Goal: Information Seeking & Learning: Learn about a topic

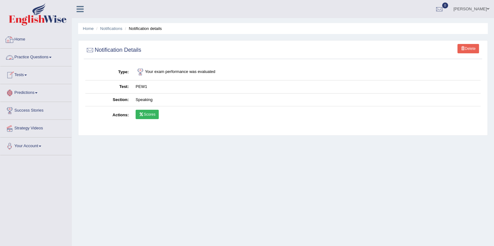
click at [20, 34] on link "Home" at bounding box center [35, 39] width 71 height 16
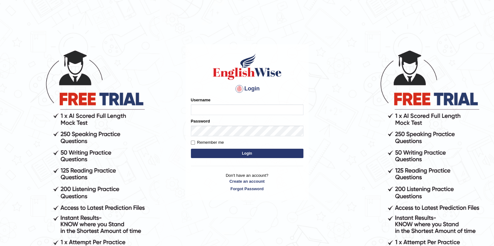
type input "[PERSON_NAME]"
click at [237, 151] on button "Login" at bounding box center [247, 153] width 112 height 9
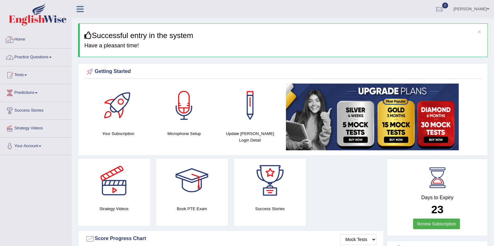
click at [48, 52] on link "Practice Questions" at bounding box center [35, 57] width 71 height 16
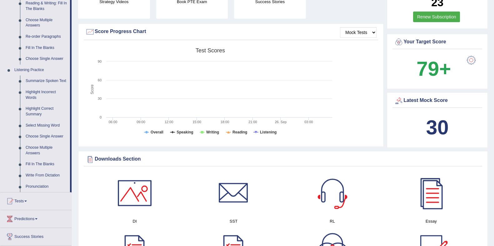
scroll to position [195, 0]
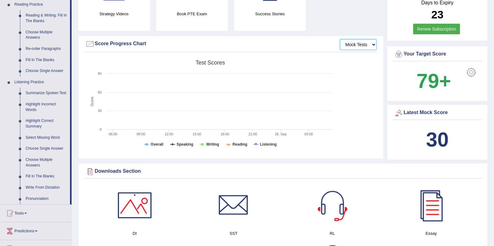
click at [360, 43] on select "Mock Tests" at bounding box center [358, 44] width 37 height 11
click at [361, 43] on select "Mock Tests" at bounding box center [358, 44] width 37 height 11
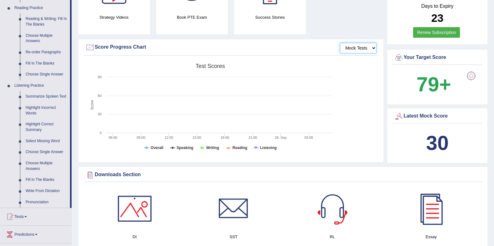
scroll to position [114, 0]
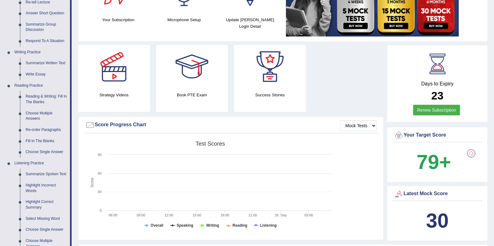
click at [45, 62] on link "Summarize Written Text" at bounding box center [46, 63] width 47 height 11
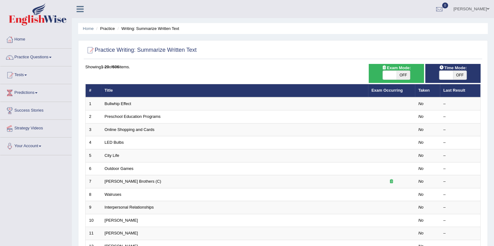
click at [401, 87] on th "Exam Occurring" at bounding box center [391, 90] width 47 height 13
click at [402, 94] on th "Exam Occurring" at bounding box center [391, 90] width 47 height 13
click at [402, 75] on span "OFF" at bounding box center [403, 75] width 14 height 9
checkbox input "true"
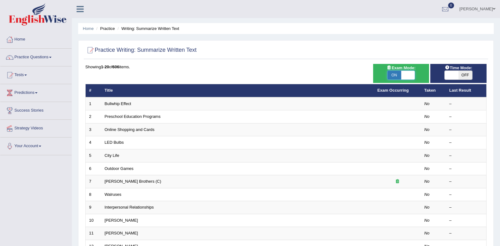
click at [457, 73] on body "Toggle navigation Home Practice Questions Speaking Practice Read Aloud Repeat S…" at bounding box center [250, 123] width 500 height 246
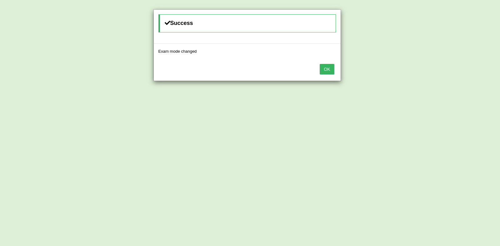
click at [330, 71] on button "OK" at bounding box center [326, 69] width 14 height 11
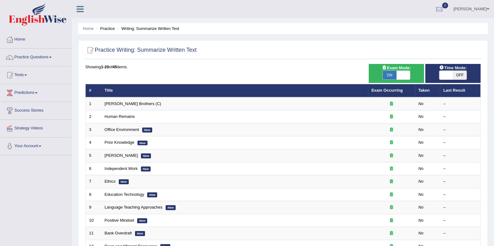
click at [449, 77] on span at bounding box center [446, 75] width 14 height 9
checkbox input "true"
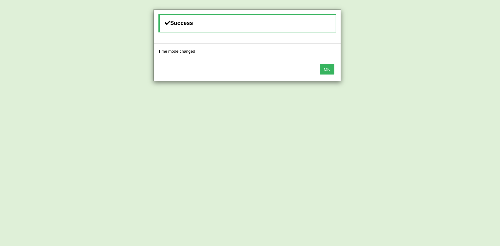
click at [329, 71] on button "OK" at bounding box center [326, 69] width 14 height 11
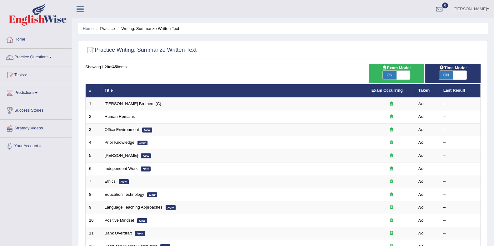
click at [126, 103] on link "Wright Brothers (C)" at bounding box center [133, 103] width 57 height 5
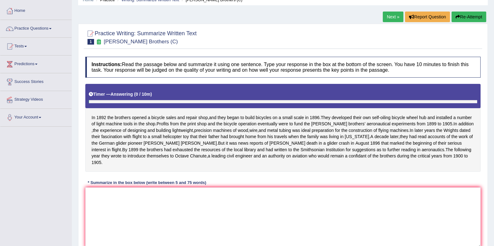
scroll to position [78, 0]
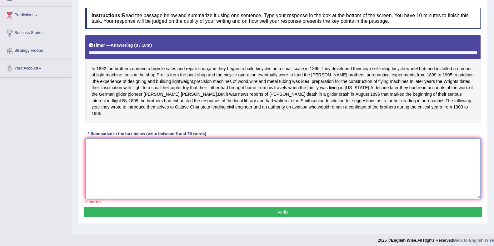
click at [227, 164] on textarea at bounding box center [282, 169] width 395 height 61
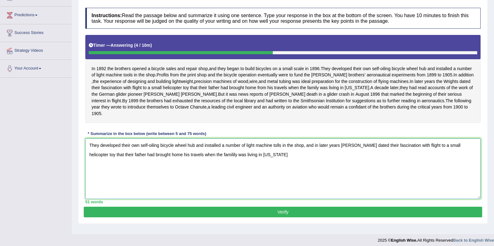
click at [155, 155] on textarea "They developed their own self-oiling bicycle wheel hub and installed a number o…" at bounding box center [282, 169] width 395 height 61
click at [262, 155] on textarea "They developed their own self-oiling bicycle wheel hub and installed a number o…" at bounding box center [282, 169] width 395 height 61
click at [260, 155] on textarea "They developed their own self-oiling bicycle wheel hub and installed a number o…" at bounding box center [282, 169] width 395 height 61
click at [291, 156] on textarea "They developed their own self-oiling bicycle wheel hub and installed a number o…" at bounding box center [282, 169] width 395 height 61
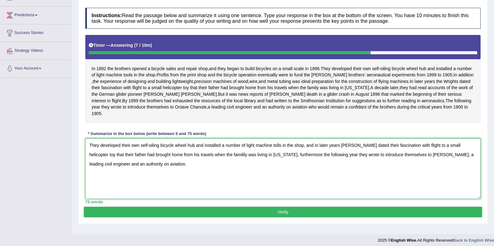
click at [341, 81] on span "the" at bounding box center [344, 81] width 6 height 7
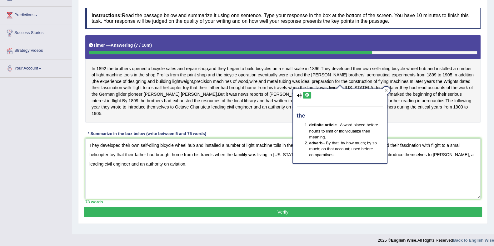
click at [385, 91] on icon at bounding box center [385, 90] width 3 height 3
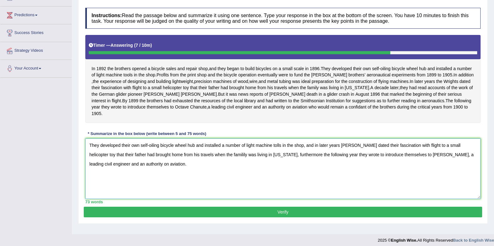
click at [278, 145] on textarea "They developed their own self-oiling bicycle wheel hub and installed a number o…" at bounding box center [282, 169] width 395 height 61
click at [303, 146] on textarea "They developed their own self-oiling bicycle wheel hub and installed a number o…" at bounding box center [282, 169] width 395 height 61
type textarea "They developed their own self-oiling bicycle wheel hub and installed a number o…"
click at [195, 211] on button "Verify" at bounding box center [283, 212] width 398 height 11
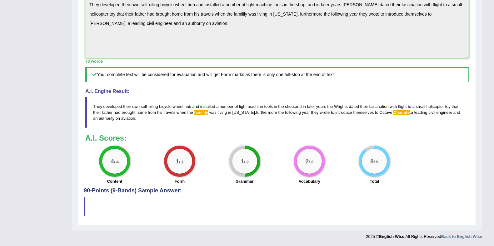
scroll to position [0, 0]
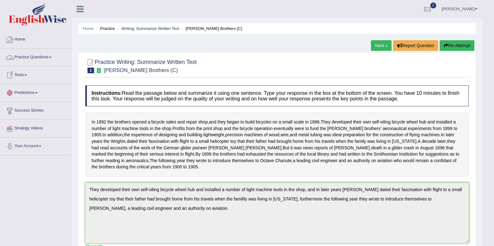
click at [31, 52] on link "Practice Questions" at bounding box center [35, 57] width 71 height 16
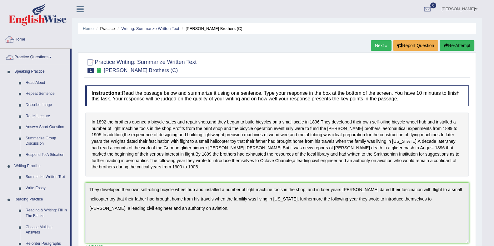
click at [25, 42] on link "Home" at bounding box center [35, 39] width 71 height 16
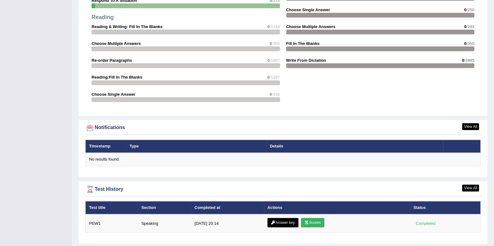
scroll to position [660, 0]
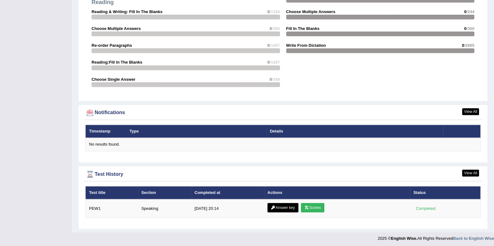
click at [319, 205] on link "Scores" at bounding box center [312, 207] width 23 height 9
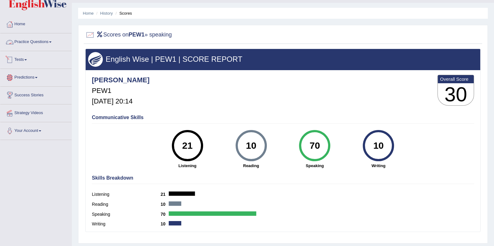
scroll to position [3, 0]
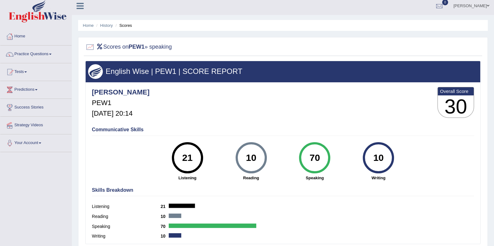
click at [27, 40] on link "Home" at bounding box center [35, 36] width 71 height 16
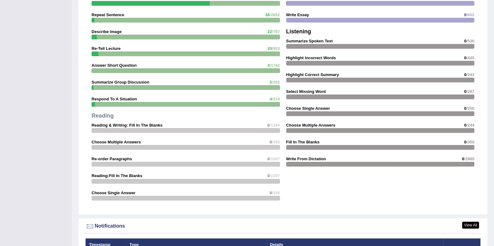
scroll to position [660, 0]
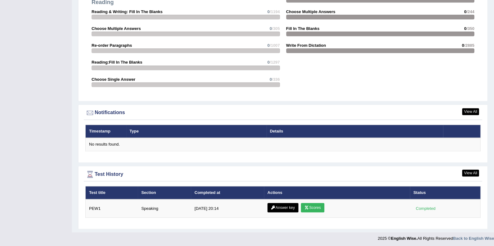
click at [279, 207] on link "Answer key" at bounding box center [282, 207] width 31 height 9
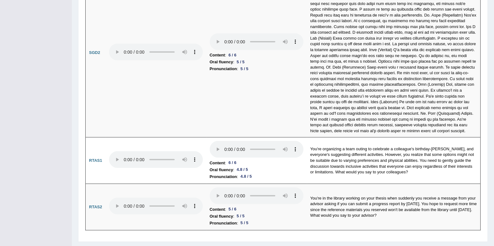
scroll to position [2075, 0]
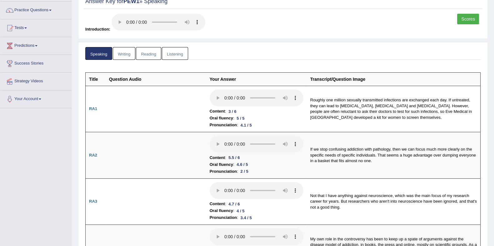
scroll to position [0, 0]
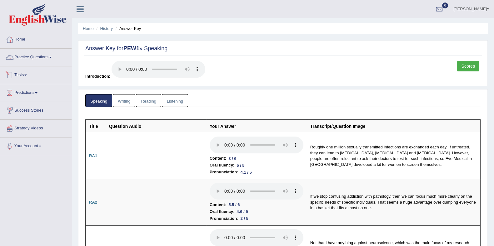
click at [33, 60] on link "Practice Questions" at bounding box center [35, 57] width 71 height 16
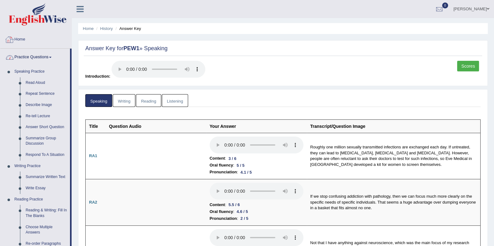
click at [27, 43] on link "Home" at bounding box center [35, 39] width 71 height 16
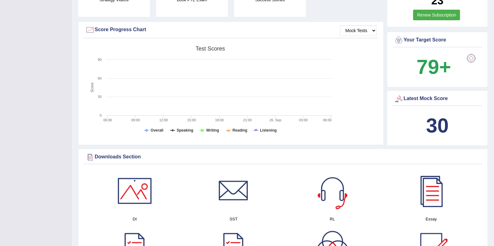
scroll to position [195, 0]
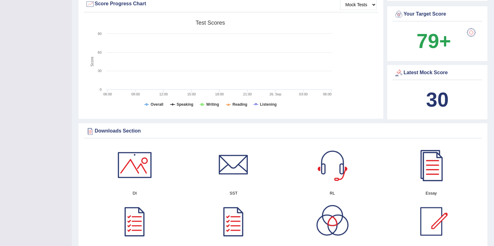
click at [429, 171] on div at bounding box center [431, 165] width 44 height 44
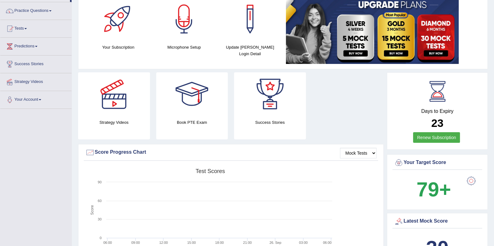
scroll to position [0, 0]
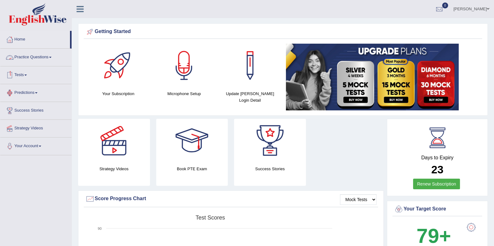
click at [39, 58] on link "Practice Questions" at bounding box center [35, 57] width 71 height 16
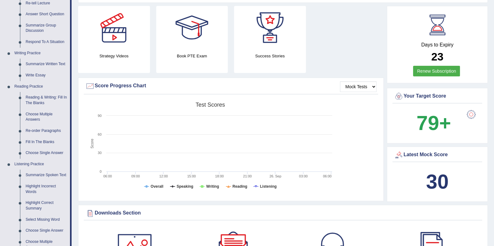
scroll to position [39, 0]
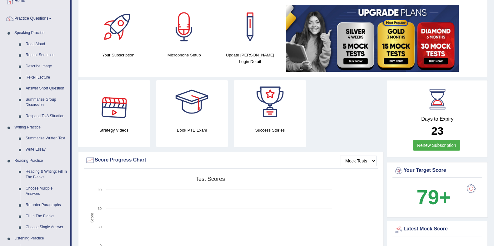
click at [28, 152] on link "Write Essay" at bounding box center [46, 149] width 47 height 11
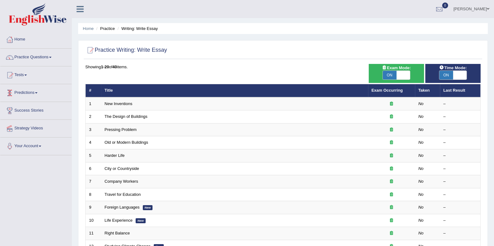
click at [387, 71] on div "ON OFF" at bounding box center [396, 75] width 28 height 9
click at [450, 75] on span "ON" at bounding box center [446, 75] width 14 height 9
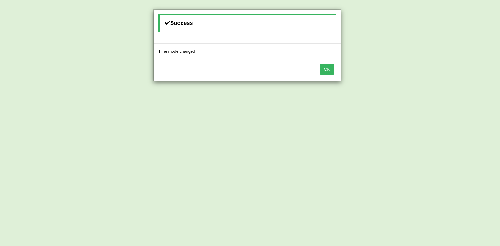
click at [450, 75] on div "Success Time mode changed OK" at bounding box center [250, 123] width 500 height 246
click at [324, 68] on button "OK" at bounding box center [326, 69] width 14 height 11
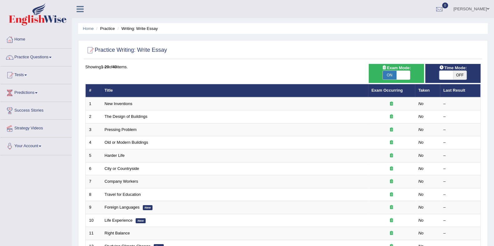
click at [456, 73] on span "OFF" at bounding box center [460, 75] width 14 height 9
checkbox input "true"
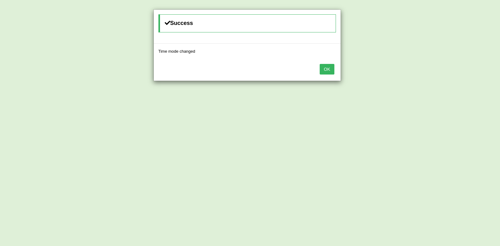
click at [330, 68] on button "OK" at bounding box center [326, 69] width 14 height 11
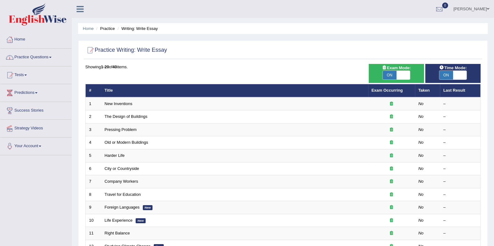
click at [30, 58] on link "Practice Questions" at bounding box center [35, 57] width 71 height 16
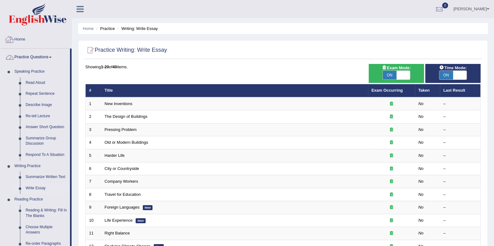
click at [17, 17] on img at bounding box center [38, 14] width 58 height 22
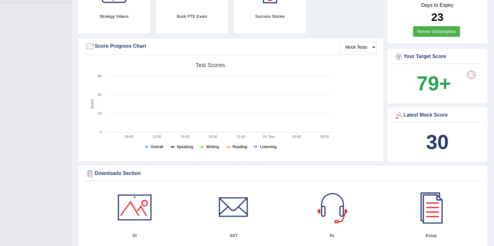
scroll to position [234, 0]
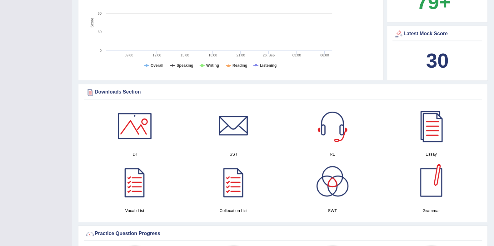
click at [433, 184] on div at bounding box center [431, 183] width 44 height 44
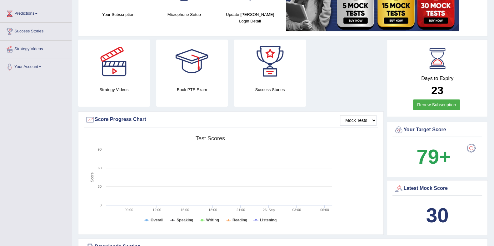
scroll to position [0, 0]
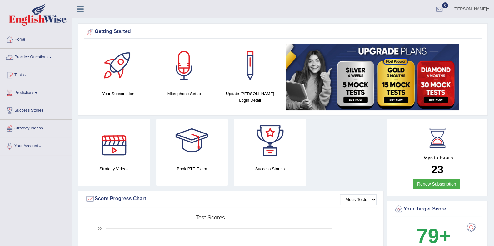
click at [37, 57] on link "Practice Questions" at bounding box center [35, 57] width 71 height 16
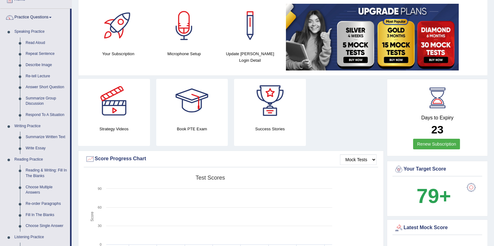
scroll to position [78, 0]
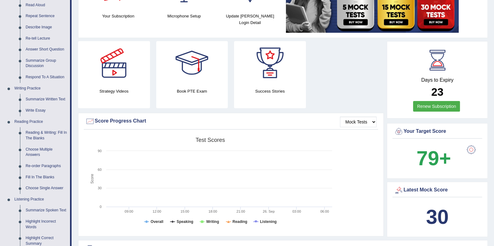
click at [34, 180] on link "Fill In The Blanks" at bounding box center [46, 177] width 47 height 11
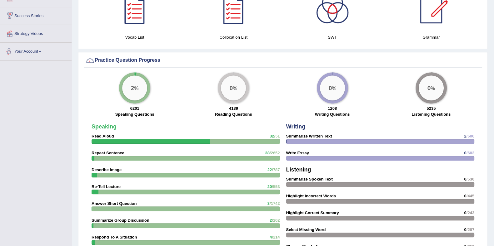
scroll to position [386, 0]
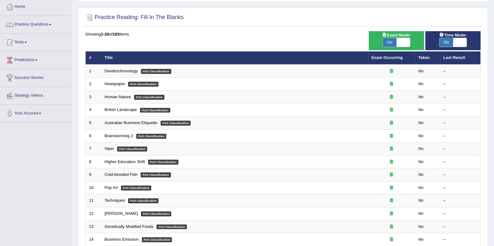
scroll to position [78, 0]
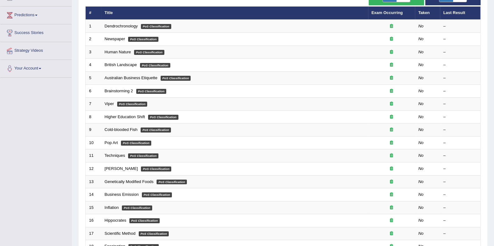
click at [388, 13] on link "Exam Occurring" at bounding box center [386, 12] width 31 height 5
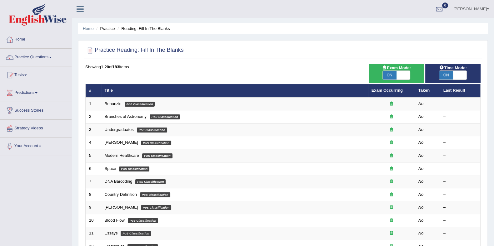
click at [115, 105] on link "Behanzin" at bounding box center [113, 103] width 17 height 5
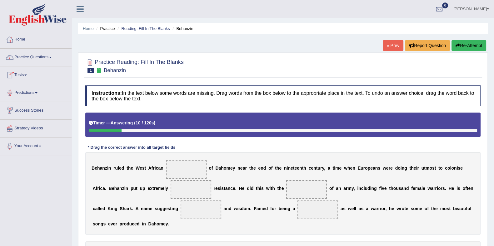
click at [32, 61] on link "Practice Questions" at bounding box center [35, 57] width 71 height 16
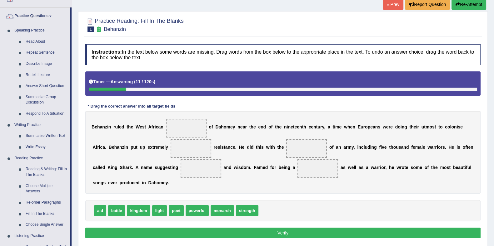
scroll to position [78, 0]
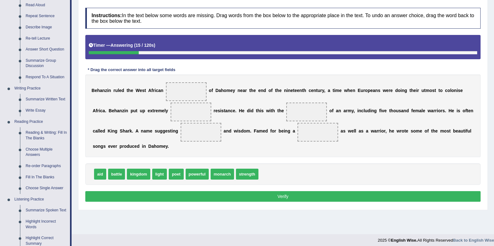
click at [47, 133] on link "Reading & Writing: Fill In The Blanks" at bounding box center [46, 135] width 47 height 17
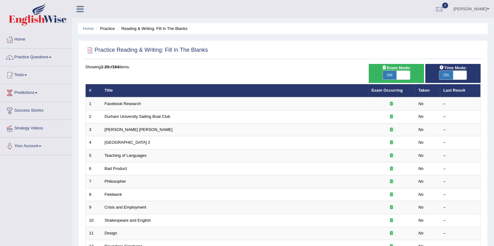
click at [387, 90] on link "Exam Occurring" at bounding box center [386, 90] width 31 height 5
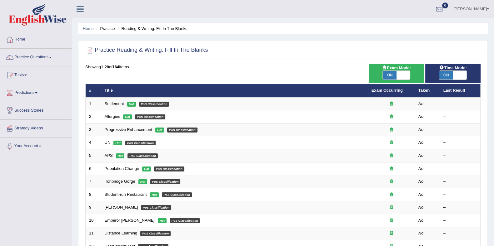
click at [110, 103] on link "Settlement" at bounding box center [114, 103] width 19 height 5
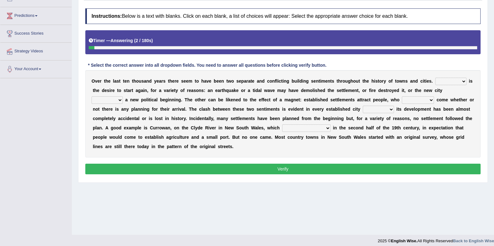
scroll to position [78, 0]
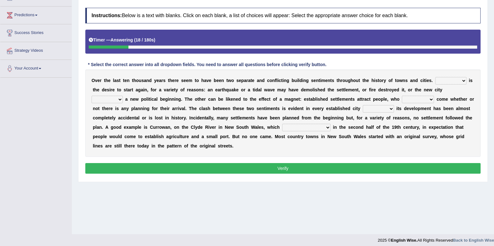
click at [451, 79] on select "One It What This" at bounding box center [450, 80] width 31 height 7
select select "This"
click at [435, 77] on select "One It What This" at bounding box center [450, 80] width 31 height 7
click at [109, 99] on select "does marks is causes" at bounding box center [106, 99] width 31 height 7
click at [161, 113] on div "O v e r t h e l a s t t e n t h o u s a n d y e a r s t h e r e s e e m t o h a…" at bounding box center [282, 113] width 395 height 87
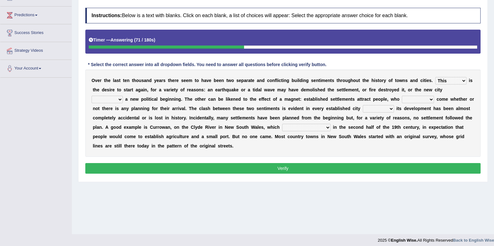
click at [406, 99] on select "tend to are used to ought to had to" at bounding box center [418, 99] width 32 height 7
select select "are used to"
click at [402, 96] on select "tend to are used to ought to had to" at bounding box center [418, 99] width 32 height 7
click at [418, 101] on select "tend to are used to ought to had to" at bounding box center [418, 99] width 32 height 7
click at [402, 96] on select "tend to are used to ought to had to" at bounding box center [418, 99] width 32 height 7
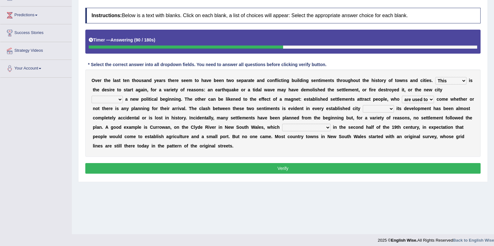
click at [373, 109] on select "unless whenever whereas until" at bounding box center [378, 108] width 31 height 7
click at [337, 116] on b "n" at bounding box center [335, 118] width 3 height 5
click at [328, 124] on select "has been surveyed was surveyed could be surveyed had surveyed" at bounding box center [306, 127] width 48 height 7
select select "had surveyed"
click at [311, 124] on select "has been surveyed was surveyed could be surveyed had surveyed" at bounding box center [306, 127] width 48 height 7
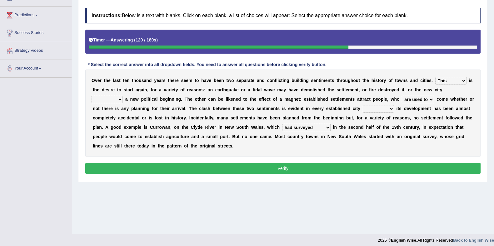
click at [116, 100] on select "does marks is causes" at bounding box center [106, 99] width 31 height 7
click at [91, 96] on select "does marks is causes" at bounding box center [106, 99] width 31 height 7
click at [392, 107] on select "unless whenever whereas until" at bounding box center [378, 108] width 31 height 7
click at [108, 101] on select "does marks is causes" at bounding box center [106, 99] width 31 height 7
select select "marks"
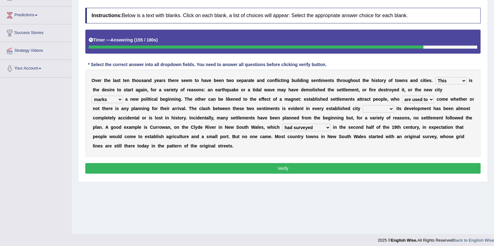
click at [91, 96] on select "does marks is causes" at bounding box center [106, 99] width 31 height 7
click at [384, 106] on select "unless whenever whereas until" at bounding box center [378, 108] width 31 height 7
select select "whereas"
click at [369, 105] on select "unless whenever whereas until" at bounding box center [378, 108] width 31 height 7
click at [314, 168] on button "Verify" at bounding box center [282, 168] width 395 height 11
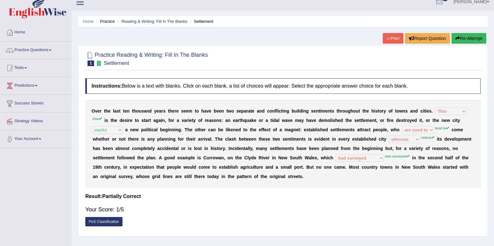
scroll to position [0, 0]
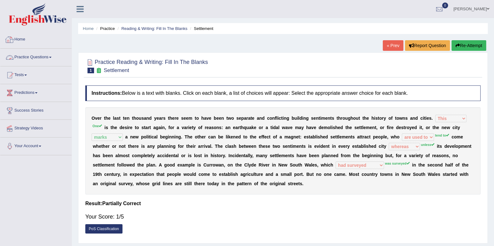
click at [26, 57] on link "Practice Questions" at bounding box center [35, 57] width 71 height 16
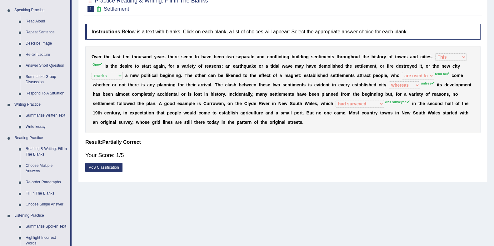
scroll to position [78, 0]
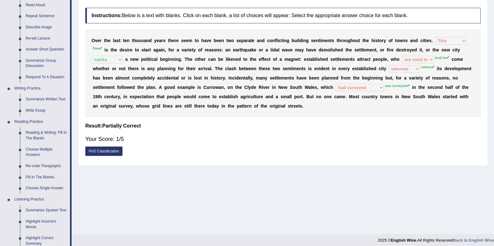
click at [57, 131] on link "Reading & Writing: Fill In The Blanks" at bounding box center [46, 135] width 47 height 17
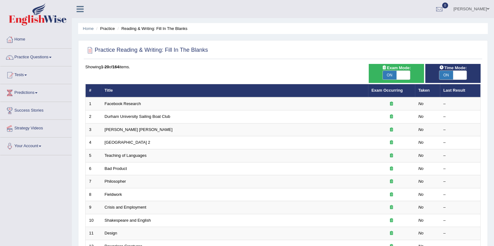
click at [448, 76] on span "ON" at bounding box center [446, 75] width 14 height 9
checkbox input "false"
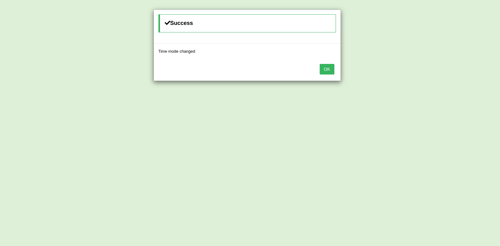
click at [326, 69] on button "OK" at bounding box center [326, 69] width 14 height 11
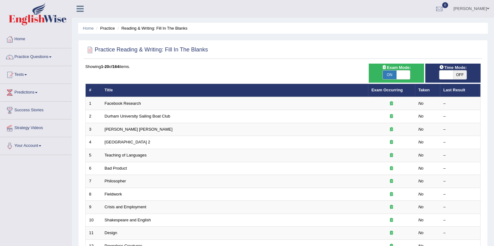
scroll to position [39, 0]
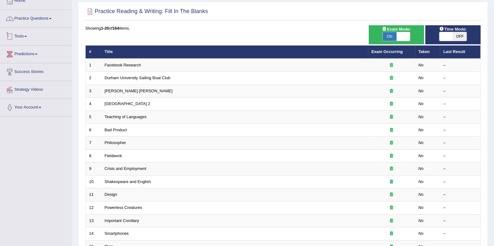
click at [33, 19] on link "Practice Questions" at bounding box center [35, 18] width 71 height 16
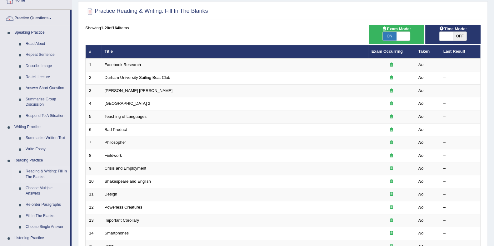
scroll to position [78, 0]
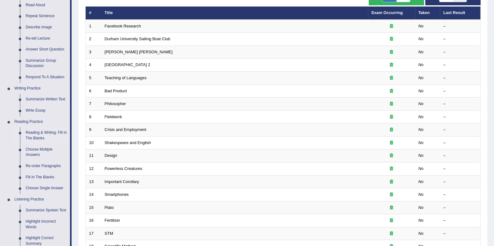
click at [31, 138] on link "Reading & Writing: Fill In The Blanks" at bounding box center [46, 135] width 47 height 17
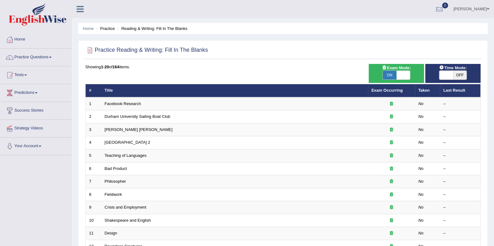
click at [114, 170] on link "Bad Product" at bounding box center [116, 168] width 22 height 5
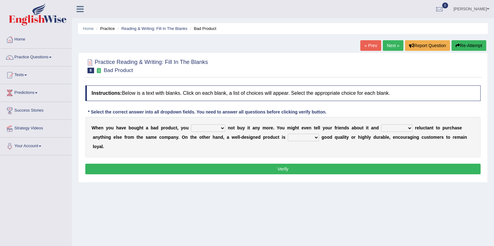
click at [207, 128] on select "would have should have should" at bounding box center [208, 128] width 34 height 7
select select "would"
click at [191, 125] on select "would have should have should" at bounding box center [208, 128] width 34 height 7
click at [201, 128] on select "would have should have should" at bounding box center [208, 128] width 34 height 7
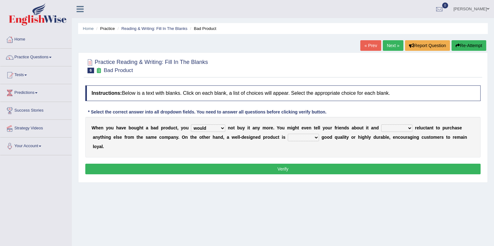
click at [394, 127] on select "is are be being" at bounding box center [396, 128] width 31 height 7
click at [265, 146] on div "W h e n y o u h a v e b o u g h t a b a d p r o d u c t , y o u would have shou…" at bounding box center [282, 137] width 395 height 41
click at [308, 134] on select "both also neither either" at bounding box center [303, 137] width 31 height 7
select select "also"
click at [288, 134] on select "both also neither either" at bounding box center [303, 137] width 31 height 7
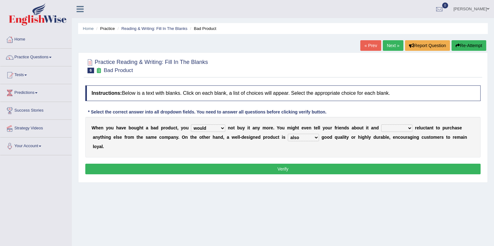
click at [300, 137] on select "both also neither either" at bounding box center [303, 137] width 31 height 7
click at [288, 134] on select "both also neither either" at bounding box center [303, 137] width 31 height 7
click at [398, 129] on select "is are be being" at bounding box center [396, 128] width 31 height 7
select select "being"
click at [382, 125] on select "is are be being" at bounding box center [396, 128] width 31 height 7
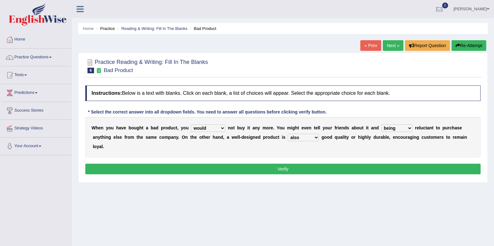
drag, startPoint x: 376, startPoint y: 162, endPoint x: 376, endPoint y: 167, distance: 4.7
click at [376, 162] on div "Instructions: Below is a text with blanks. Click on each blank, a list of choic…" at bounding box center [283, 130] width 398 height 97
click at [376, 167] on button "Verify" at bounding box center [282, 169] width 395 height 11
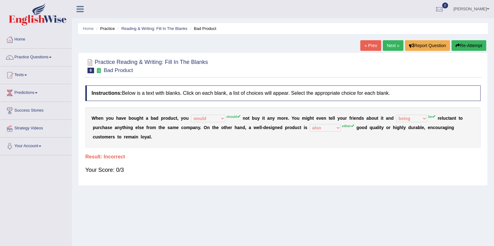
click at [391, 48] on link "Next »" at bounding box center [393, 45] width 21 height 11
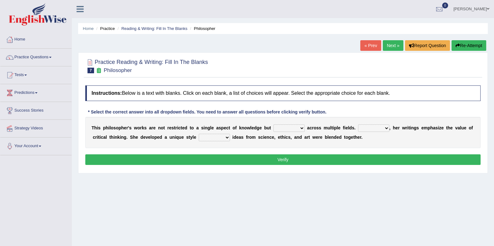
click at [294, 127] on select "constrain contain assemble extend" at bounding box center [288, 128] width 31 height 7
select select "contain"
click at [273, 125] on select "constrain contain assemble extend" at bounding box center [288, 128] width 31 height 7
click at [385, 129] on select "Rather So Moreover Likely" at bounding box center [373, 128] width 31 height 7
select select "Moreover"
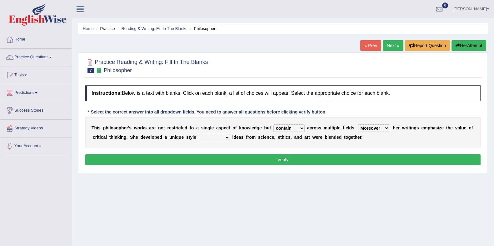
click at [358, 125] on select "Rather So Moreover Likely" at bounding box center [373, 128] width 31 height 7
click at [220, 138] on select "in that that which in which" at bounding box center [214, 137] width 31 height 7
select select "in that"
click at [199, 134] on select "in that that which in which" at bounding box center [214, 137] width 31 height 7
click at [243, 155] on button "Verify" at bounding box center [282, 160] width 395 height 11
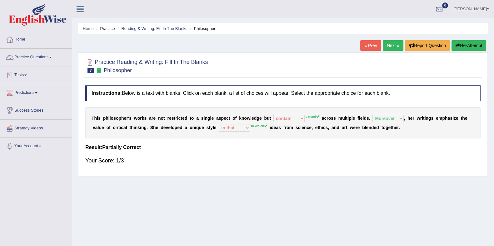
click at [44, 60] on link "Practice Questions" at bounding box center [35, 57] width 71 height 16
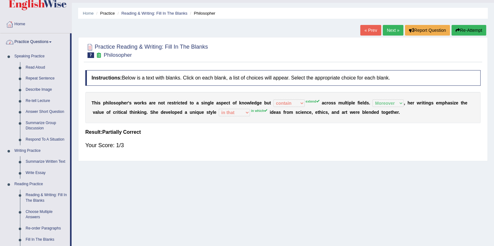
scroll to position [39, 0]
